Goal: Find specific page/section: Find specific page/section

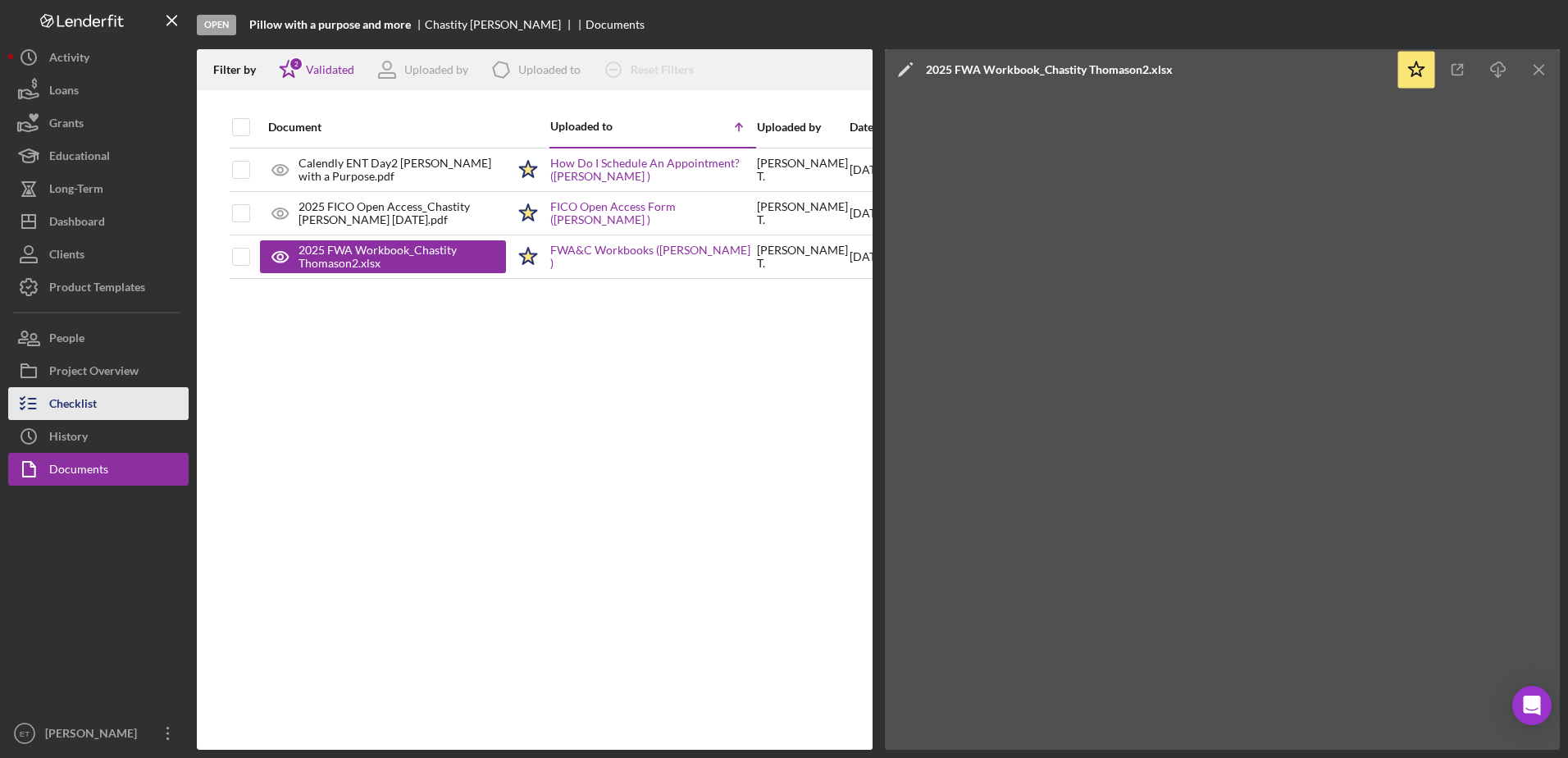
click at [87, 407] on div "Checklist" at bounding box center [73, 406] width 47 height 37
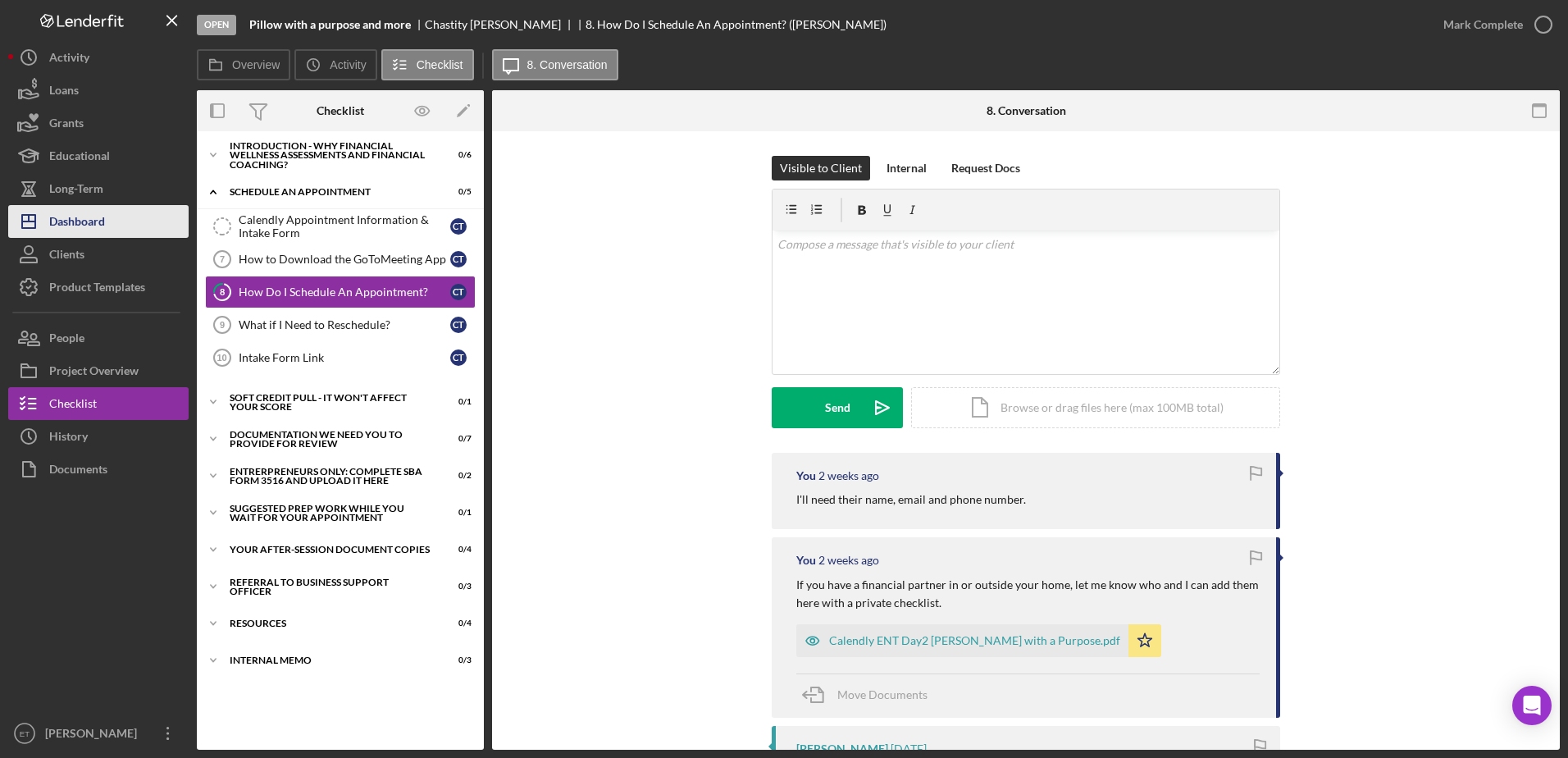
click at [85, 230] on div "Dashboard" at bounding box center [77, 224] width 56 height 37
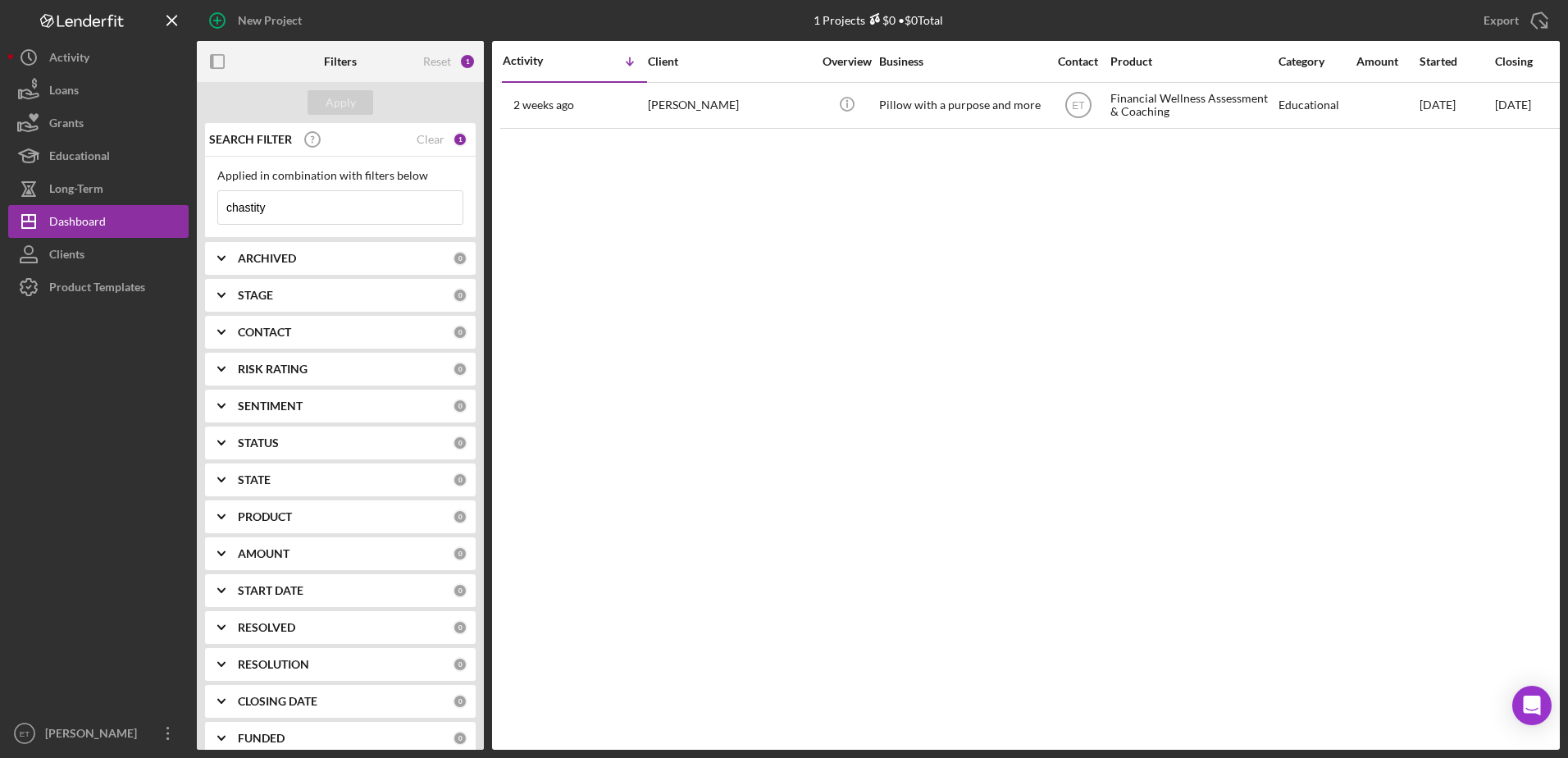
click at [275, 206] on input "chastity" at bounding box center [340, 207] width 245 height 33
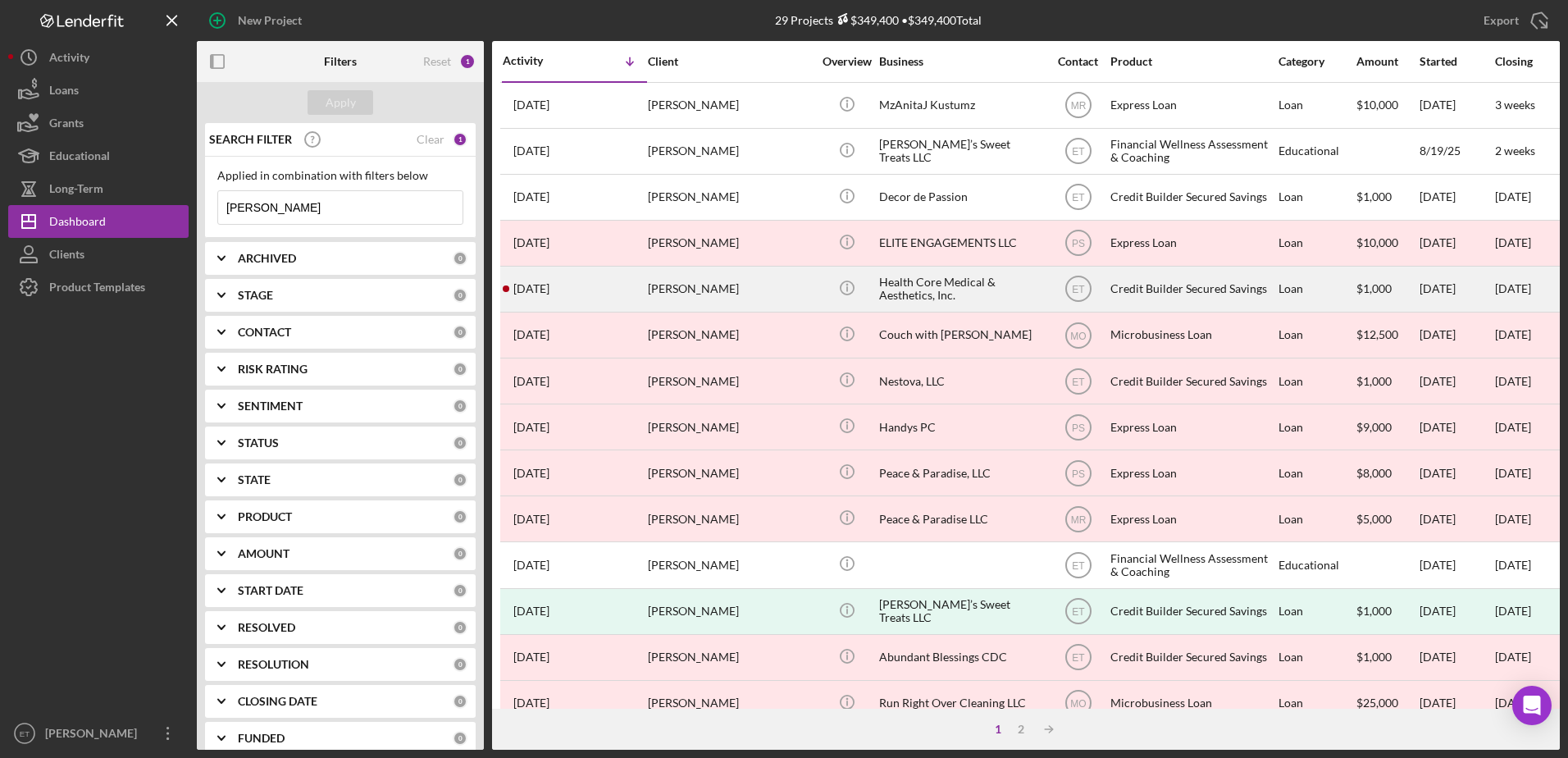
type input "[PERSON_NAME]"
click at [901, 296] on div "Health Core Medical & Aesthetics, Inc." at bounding box center [961, 289] width 164 height 43
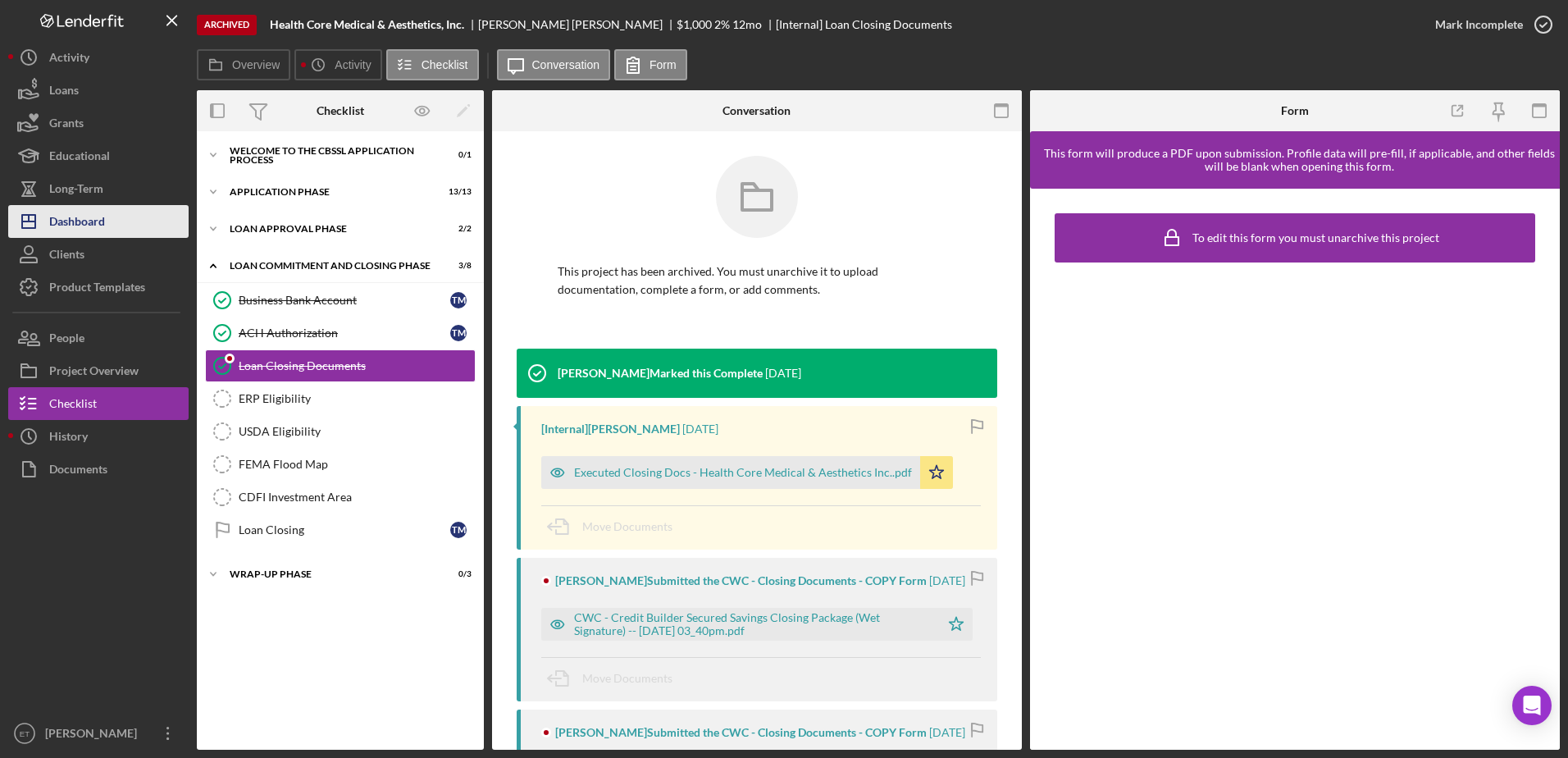
click at [94, 226] on div "Dashboard" at bounding box center [77, 224] width 56 height 37
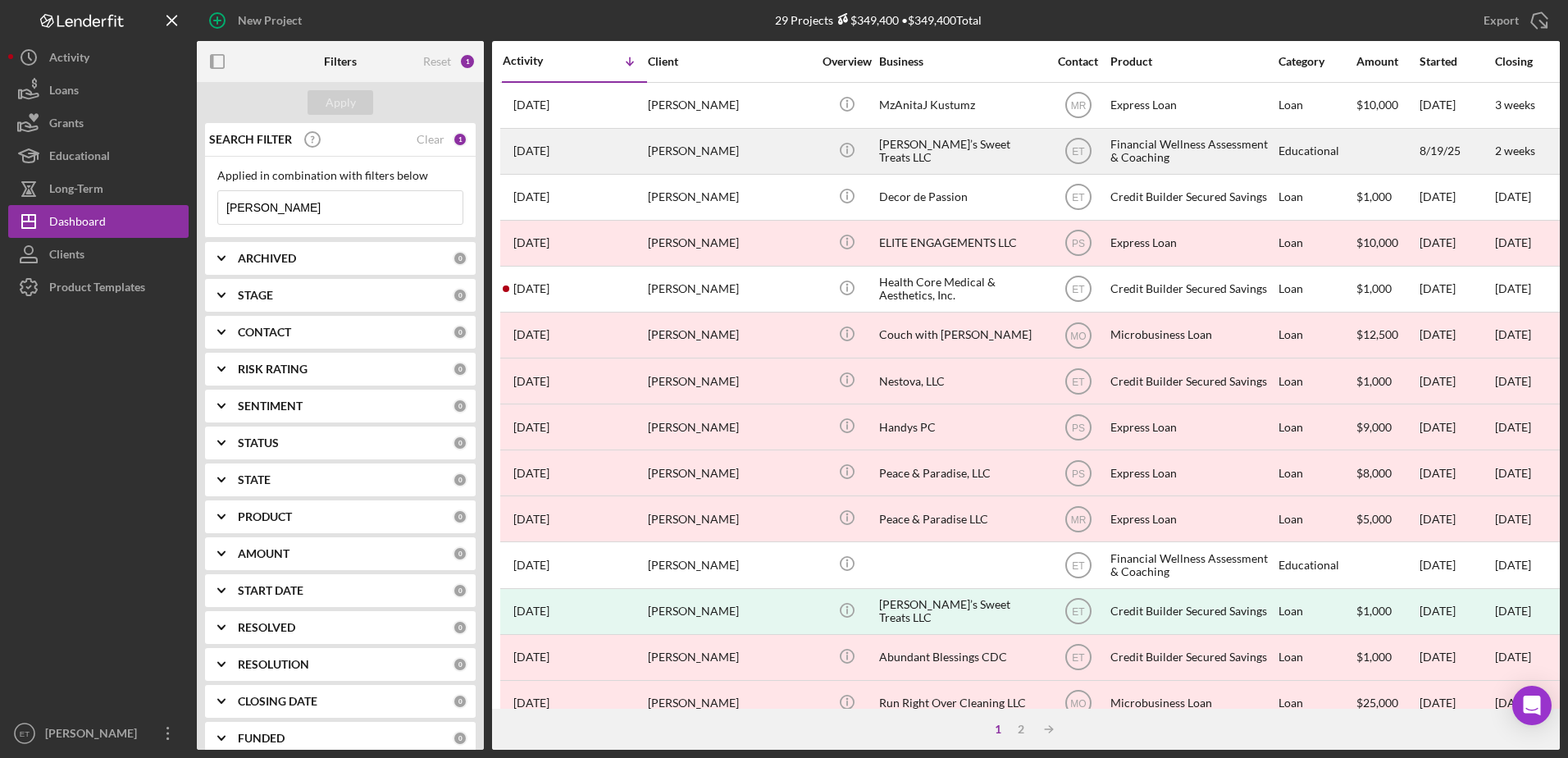
click at [926, 157] on div "[PERSON_NAME]’s Sweet Treats LLC" at bounding box center [961, 151] width 164 height 43
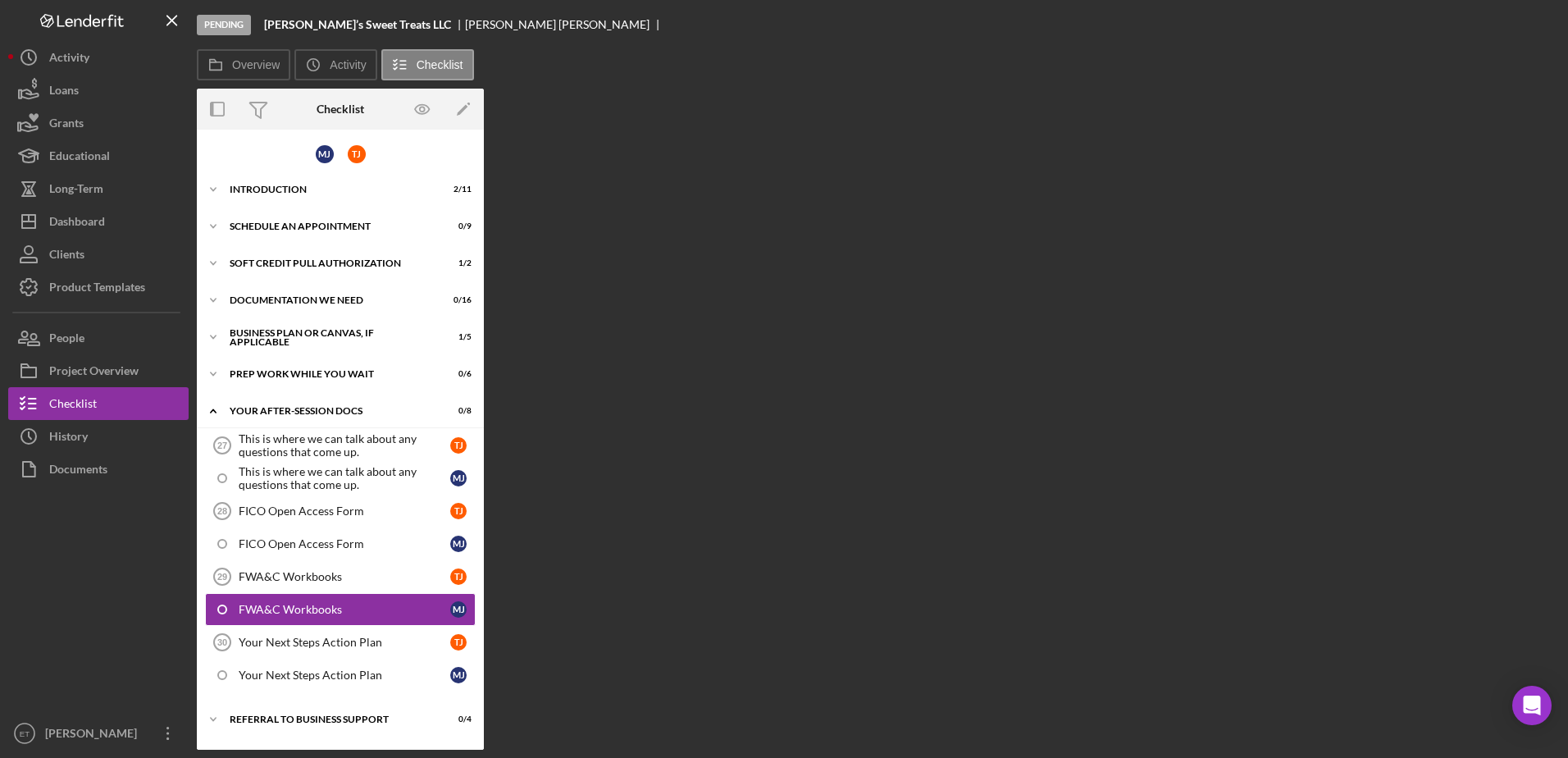
scroll to position [69, 0]
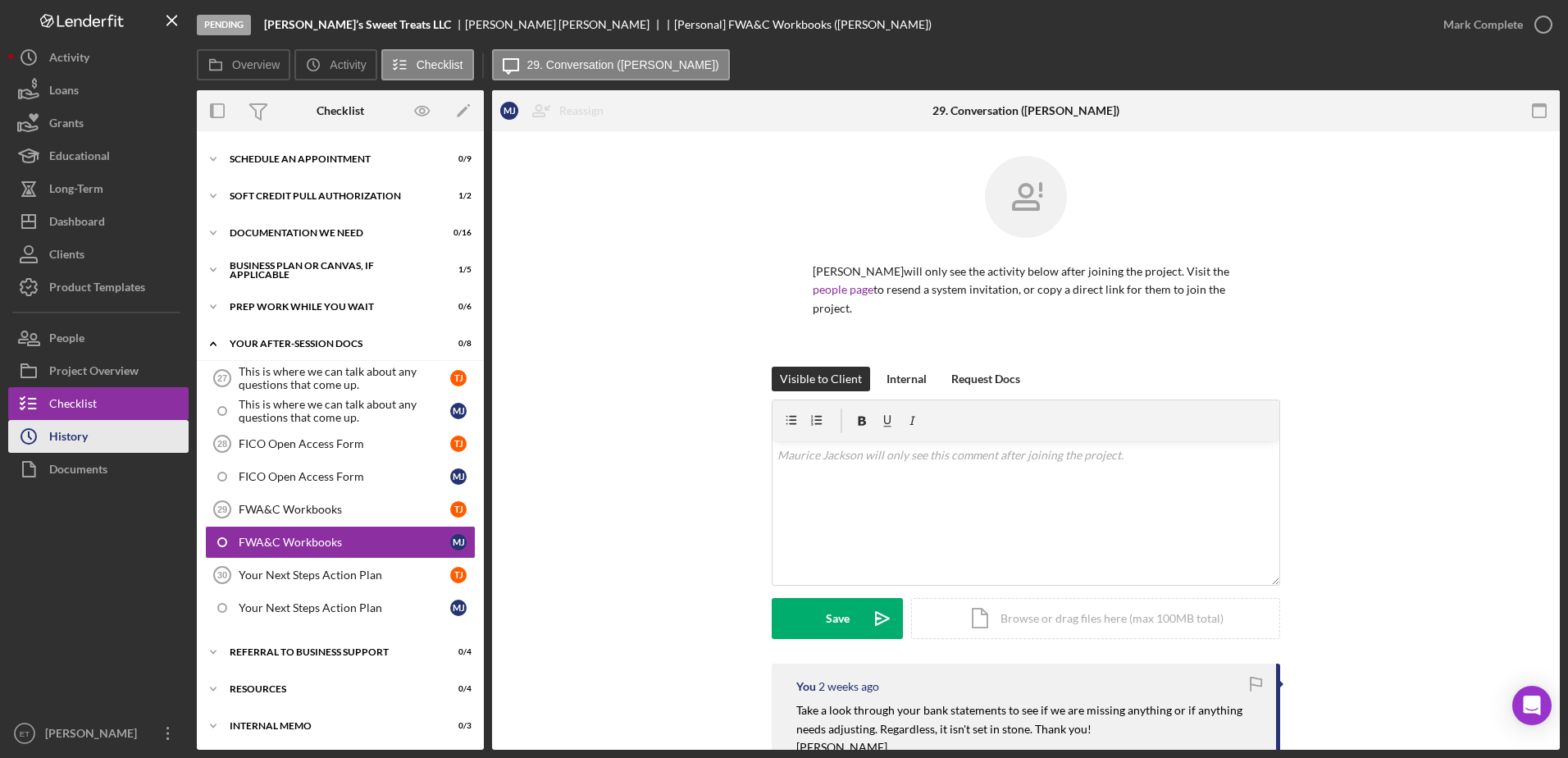
click at [62, 444] on div "History" at bounding box center [68, 438] width 39 height 37
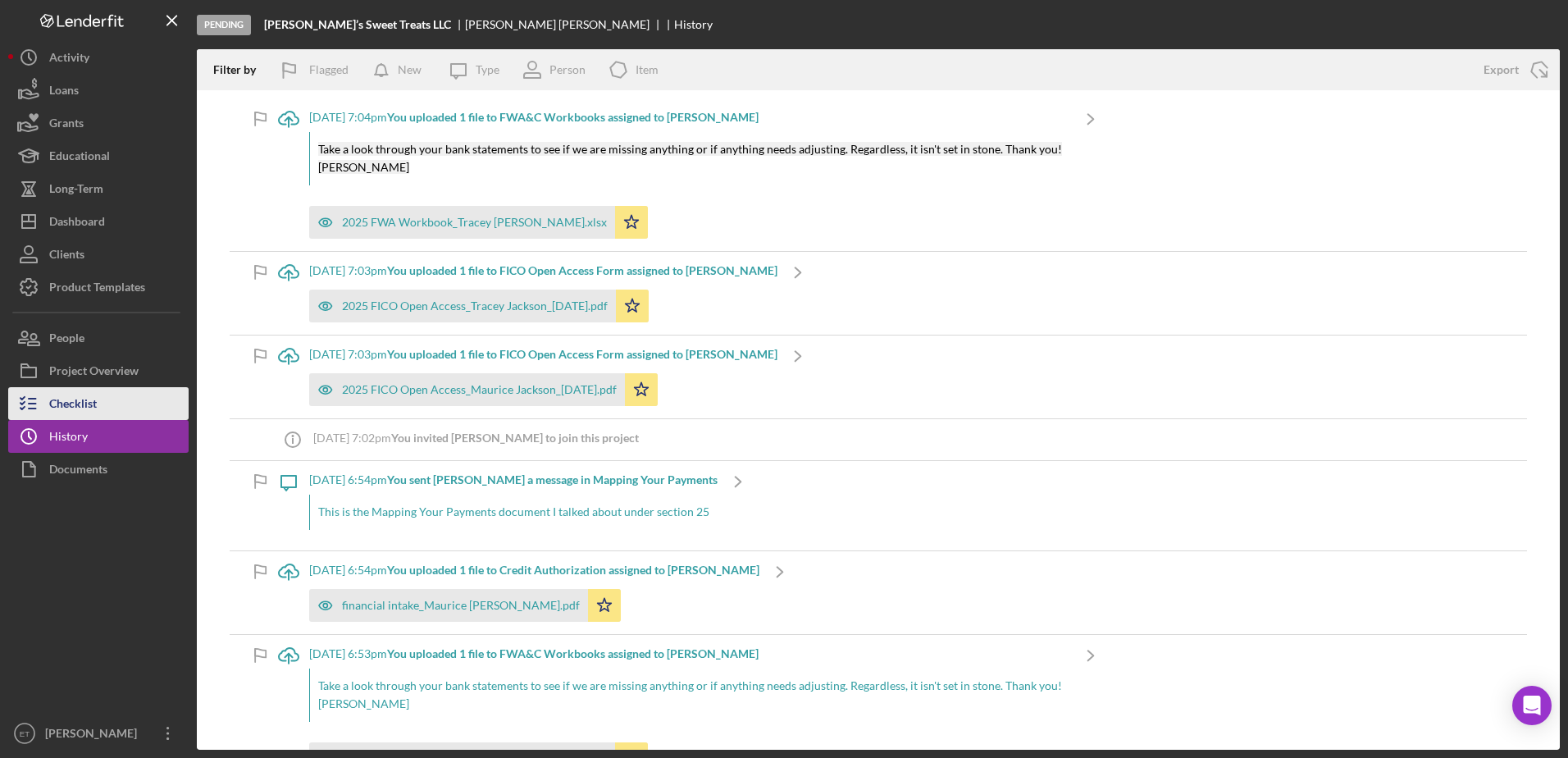
click at [84, 408] on div "Checklist" at bounding box center [73, 406] width 47 height 37
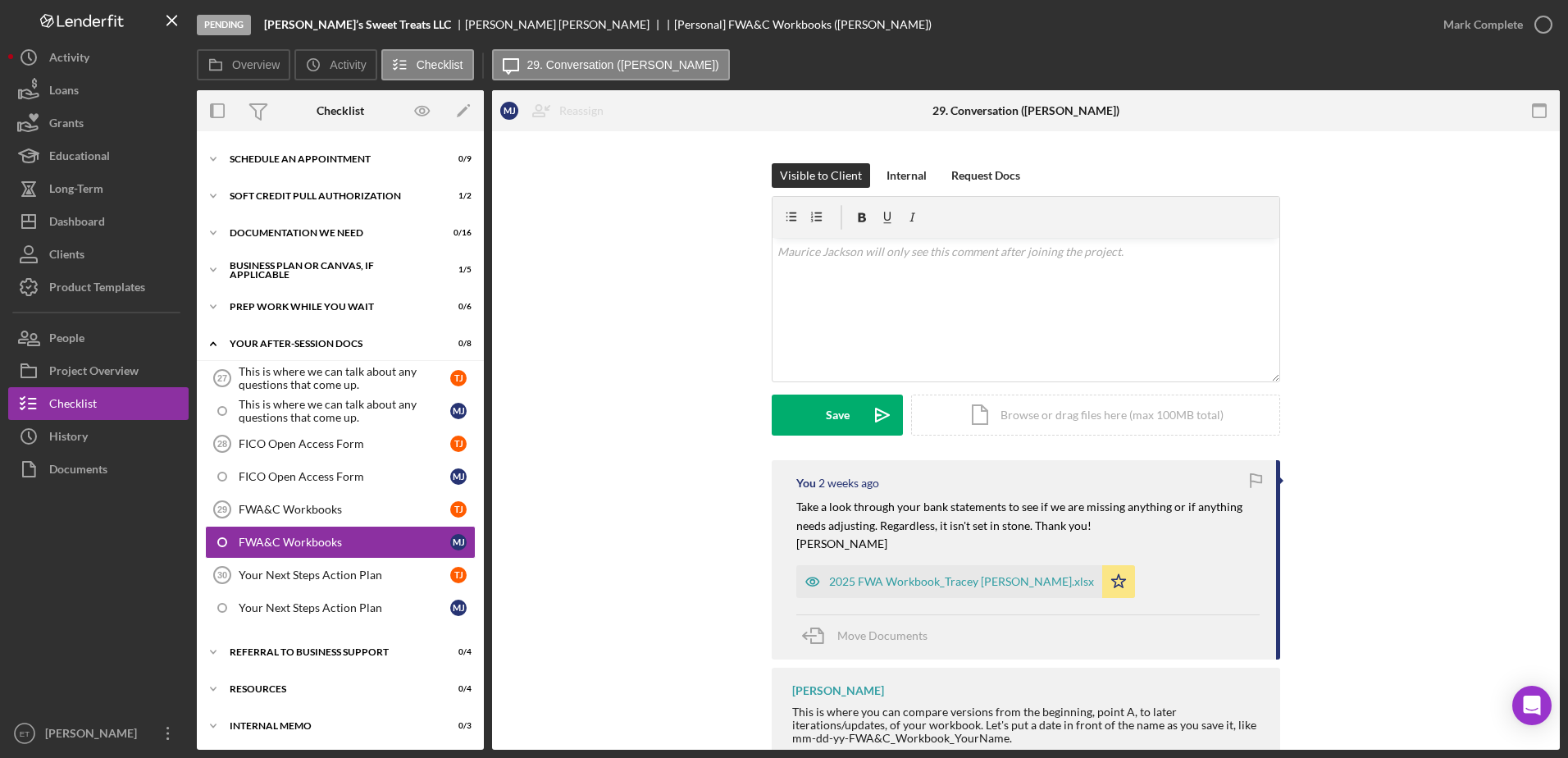
scroll to position [204, 0]
click at [350, 511] on div "FWA&C Workbooks" at bounding box center [344, 510] width 212 height 14
